Goal: Check status: Check status

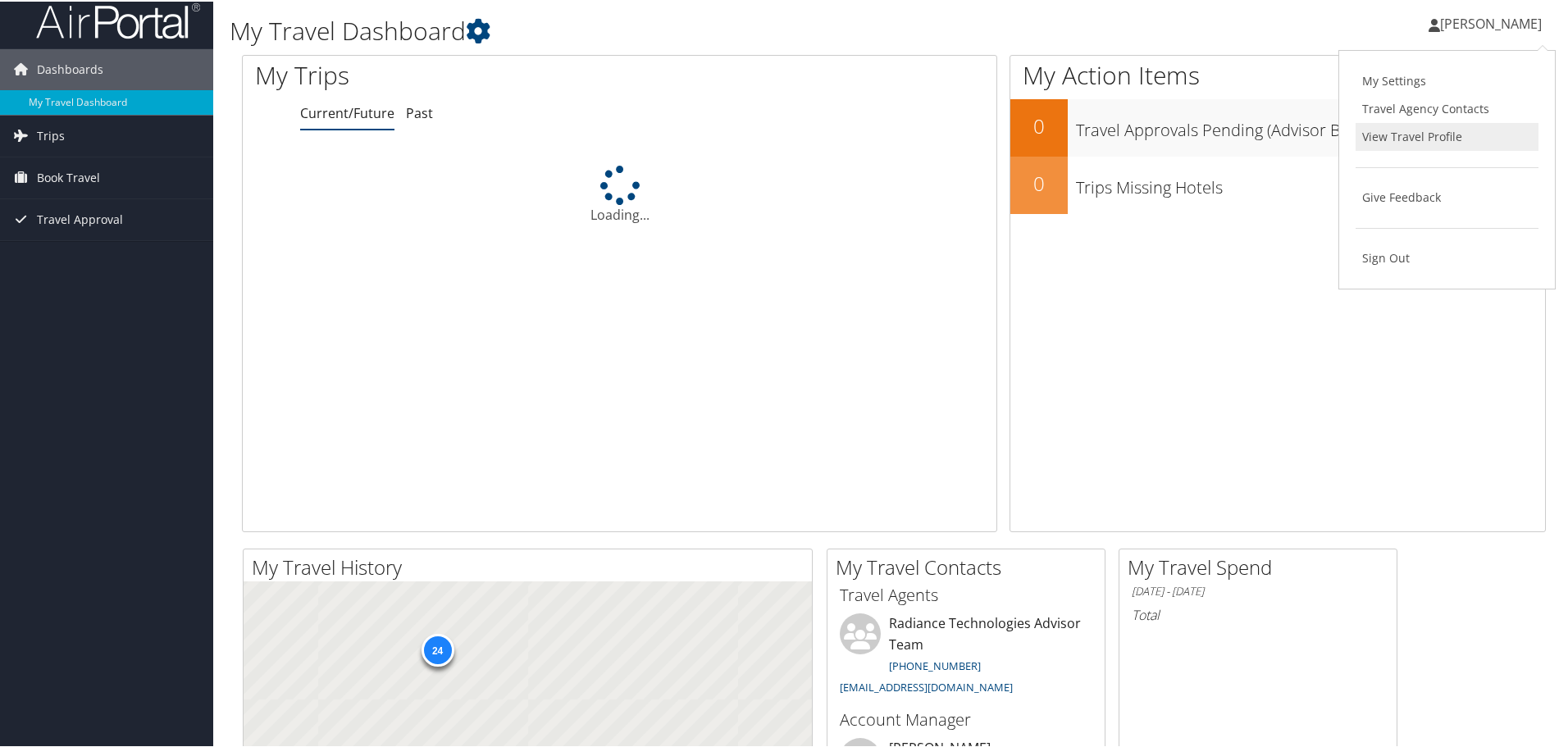
scroll to position [11, 0]
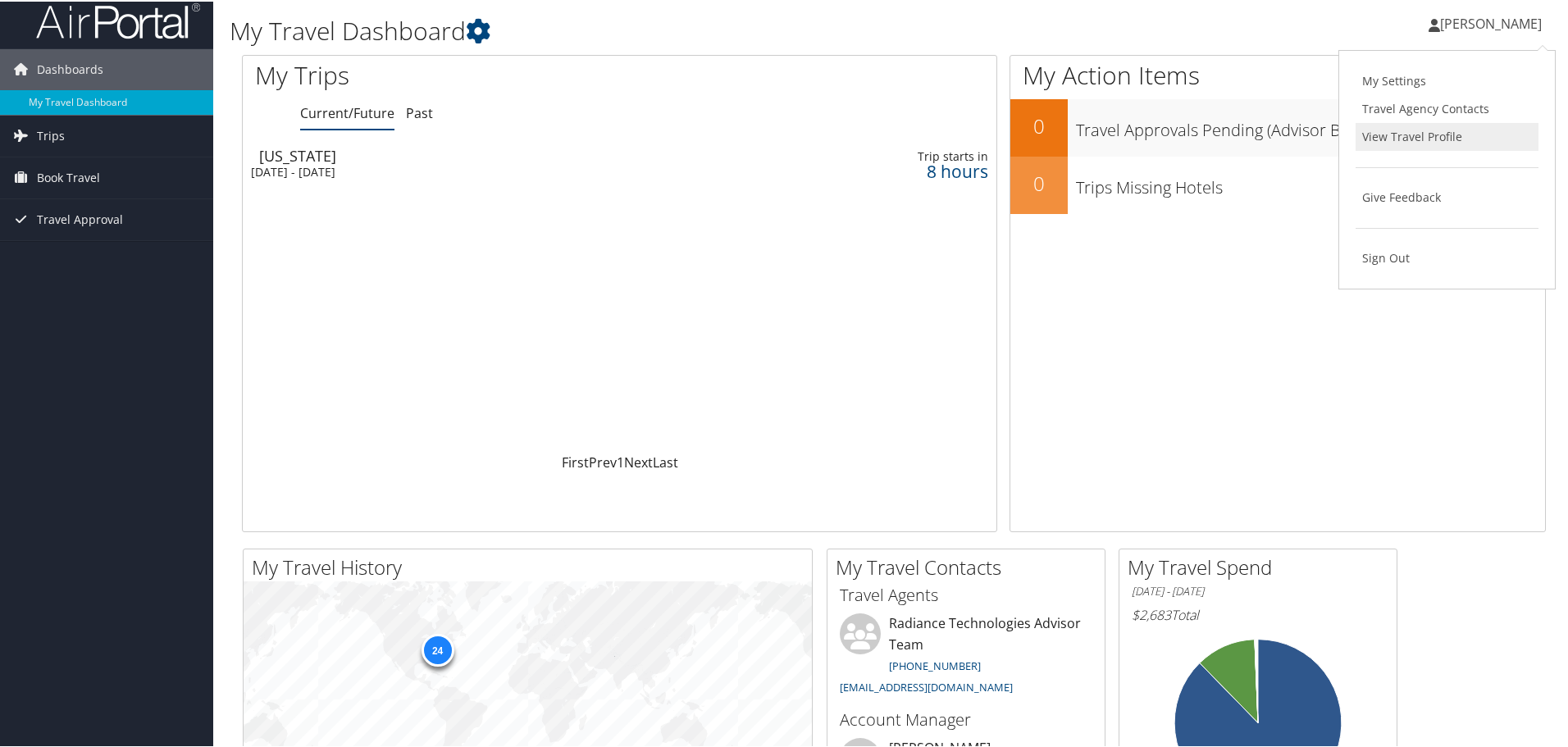
click at [1389, 140] on link "View Travel Profile" at bounding box center [1446, 135] width 183 height 28
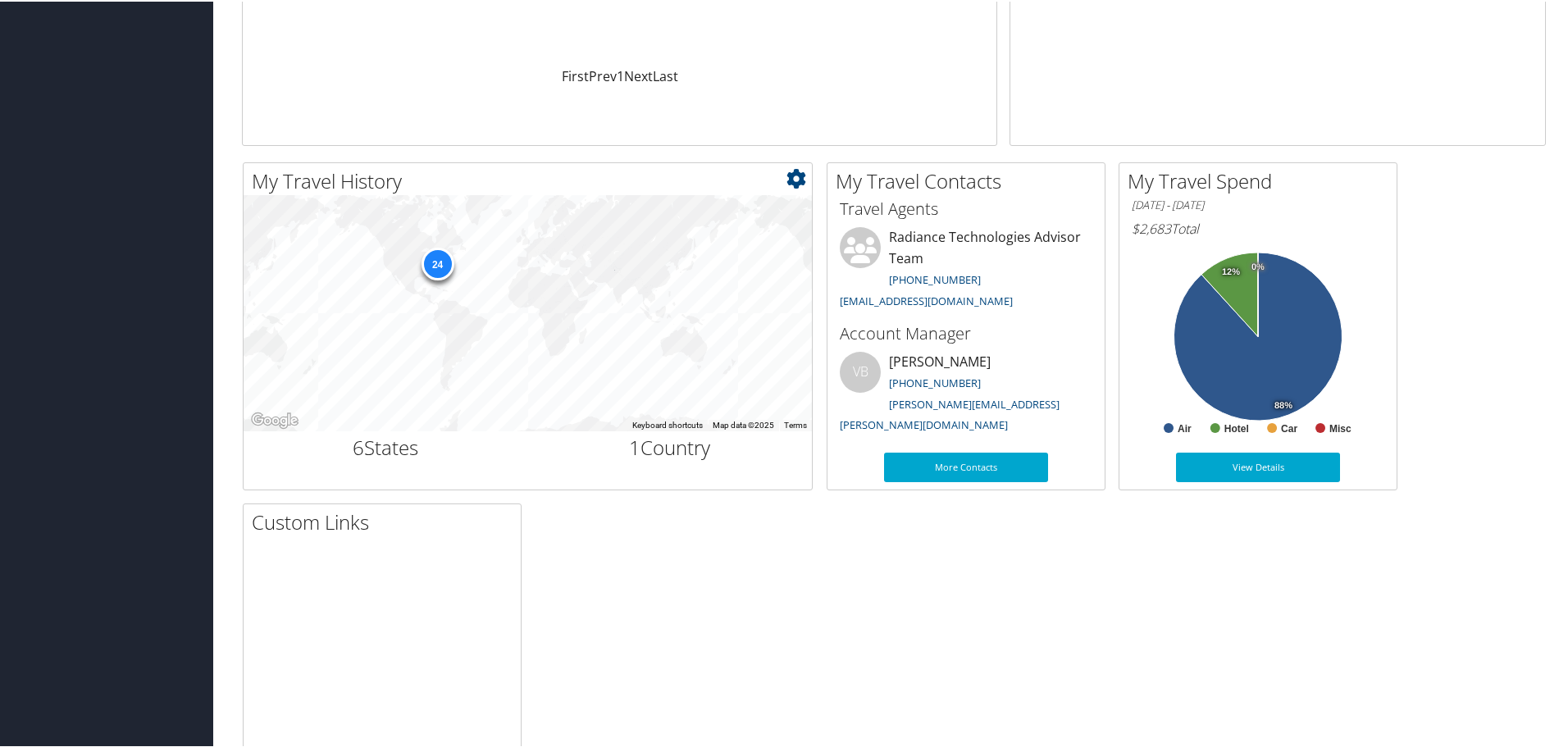
scroll to position [0, 0]
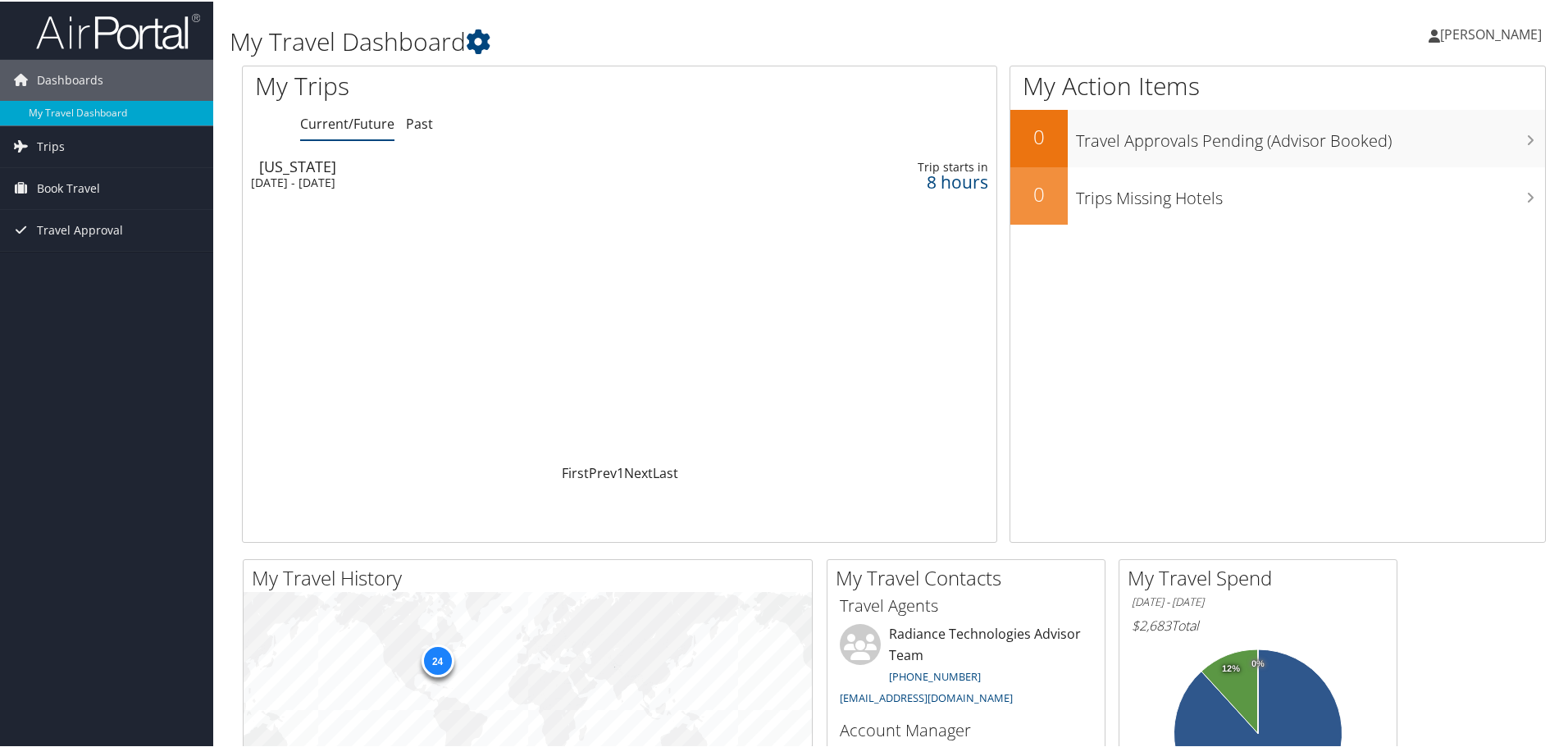
click at [325, 166] on div "Washington" at bounding box center [491, 164] width 466 height 14
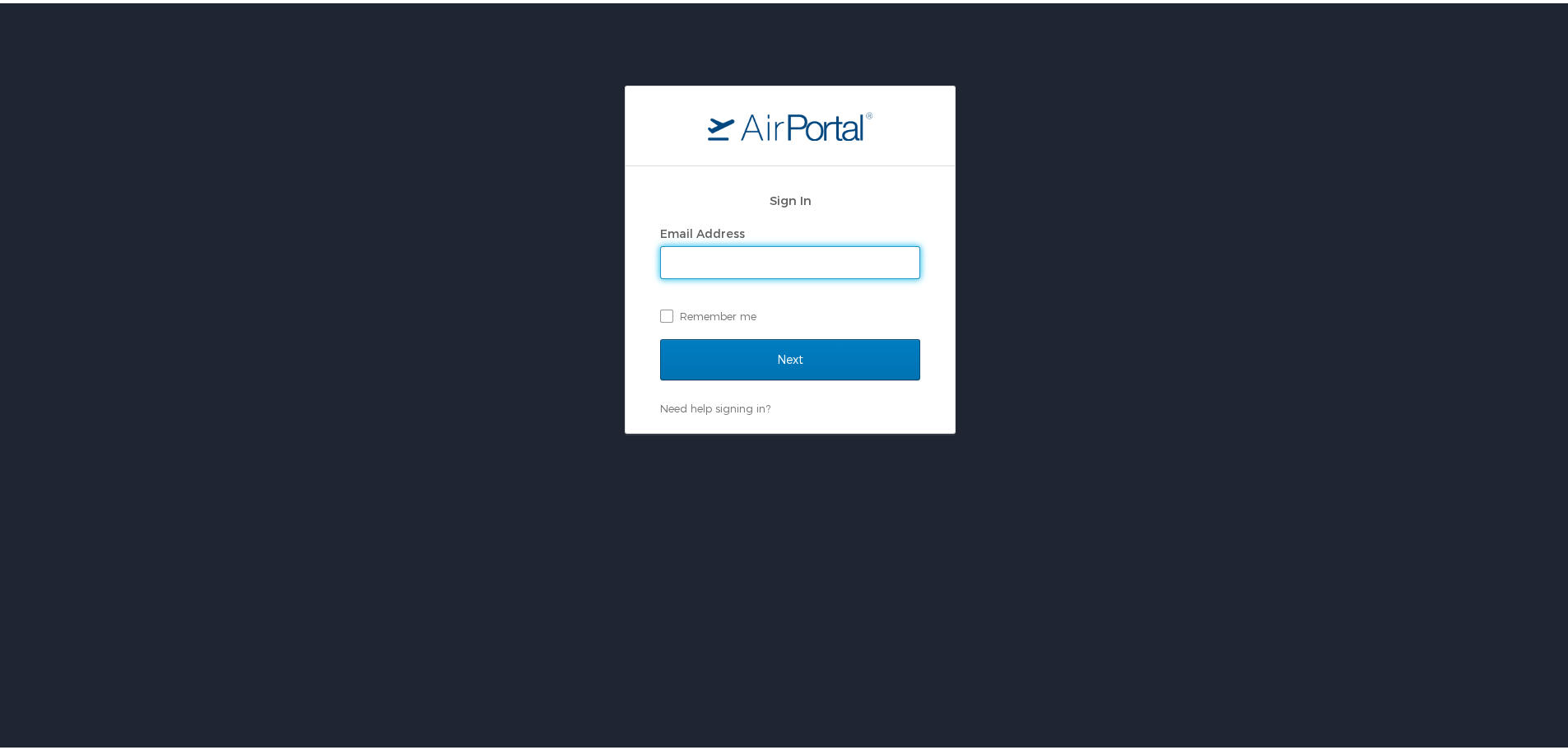
click at [741, 258] on input "Email Address" at bounding box center [789, 259] width 259 height 32
type input "andrew.touchet@radiancetech.com"
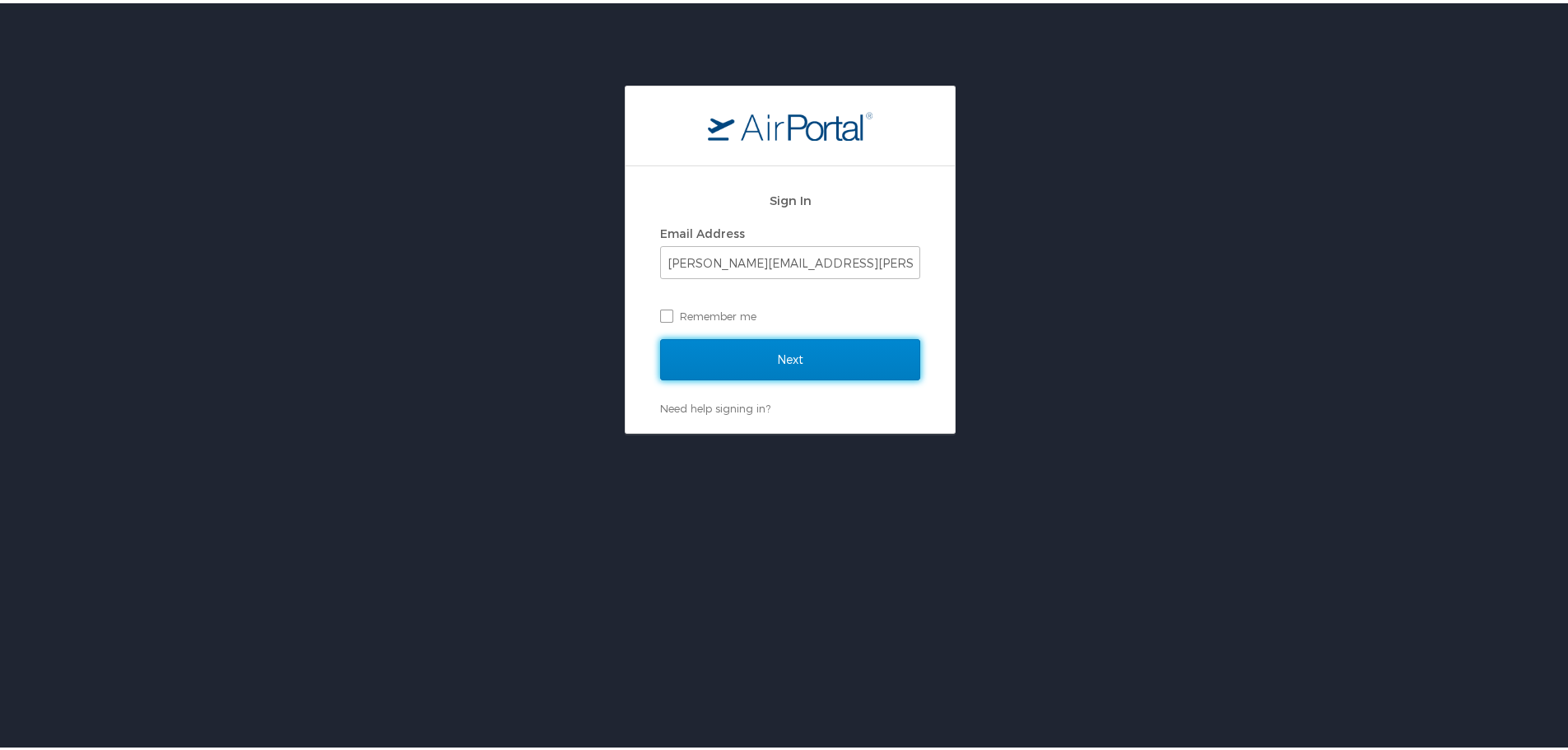
click at [788, 360] on input "Next" at bounding box center [789, 356] width 260 height 41
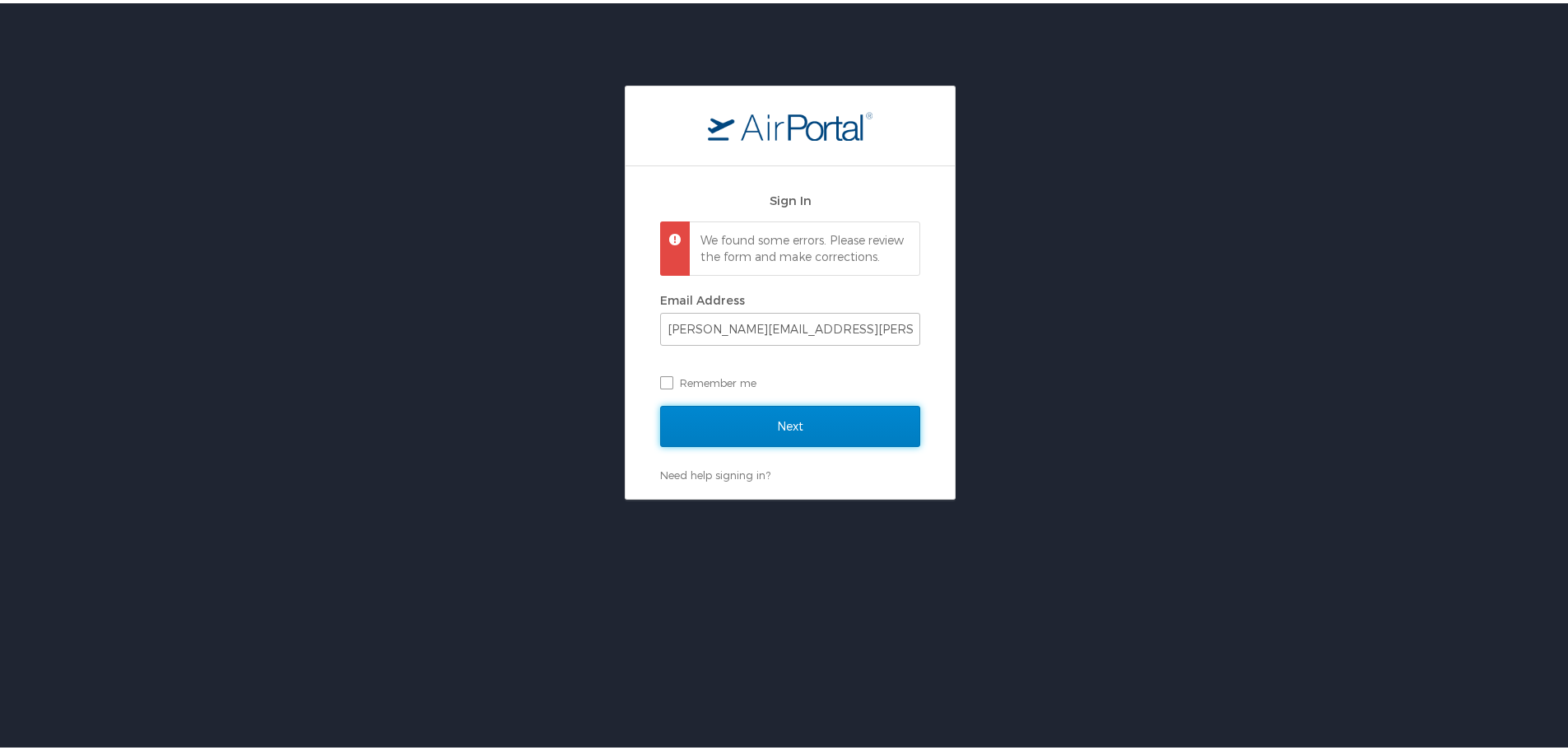
click at [762, 439] on input "Next" at bounding box center [789, 423] width 260 height 41
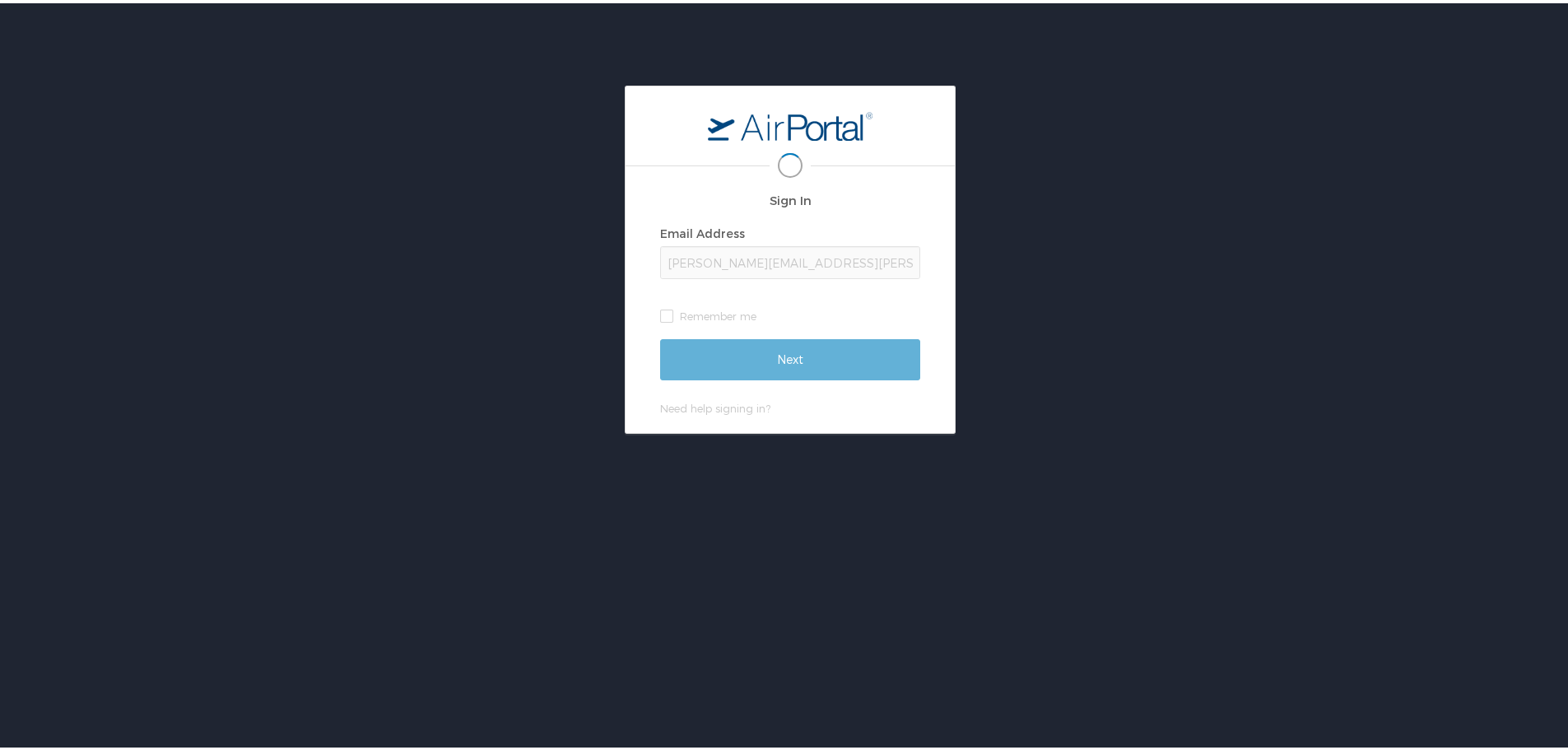
click at [756, 268] on div "andrew.touchet@radiancetech.com" at bounding box center [789, 260] width 260 height 33
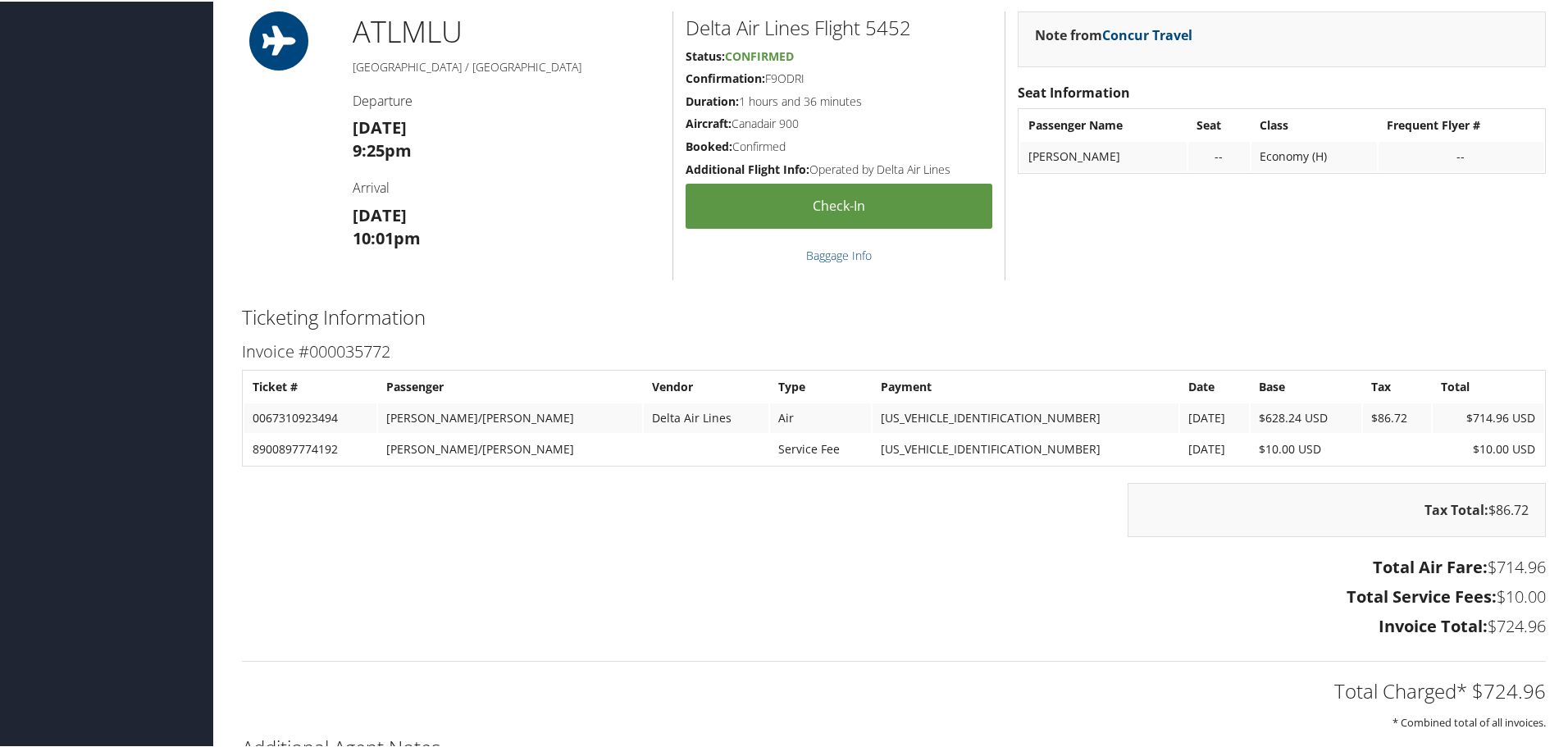
scroll to position [1250, 0]
